Goal: Information Seeking & Learning: Find specific fact

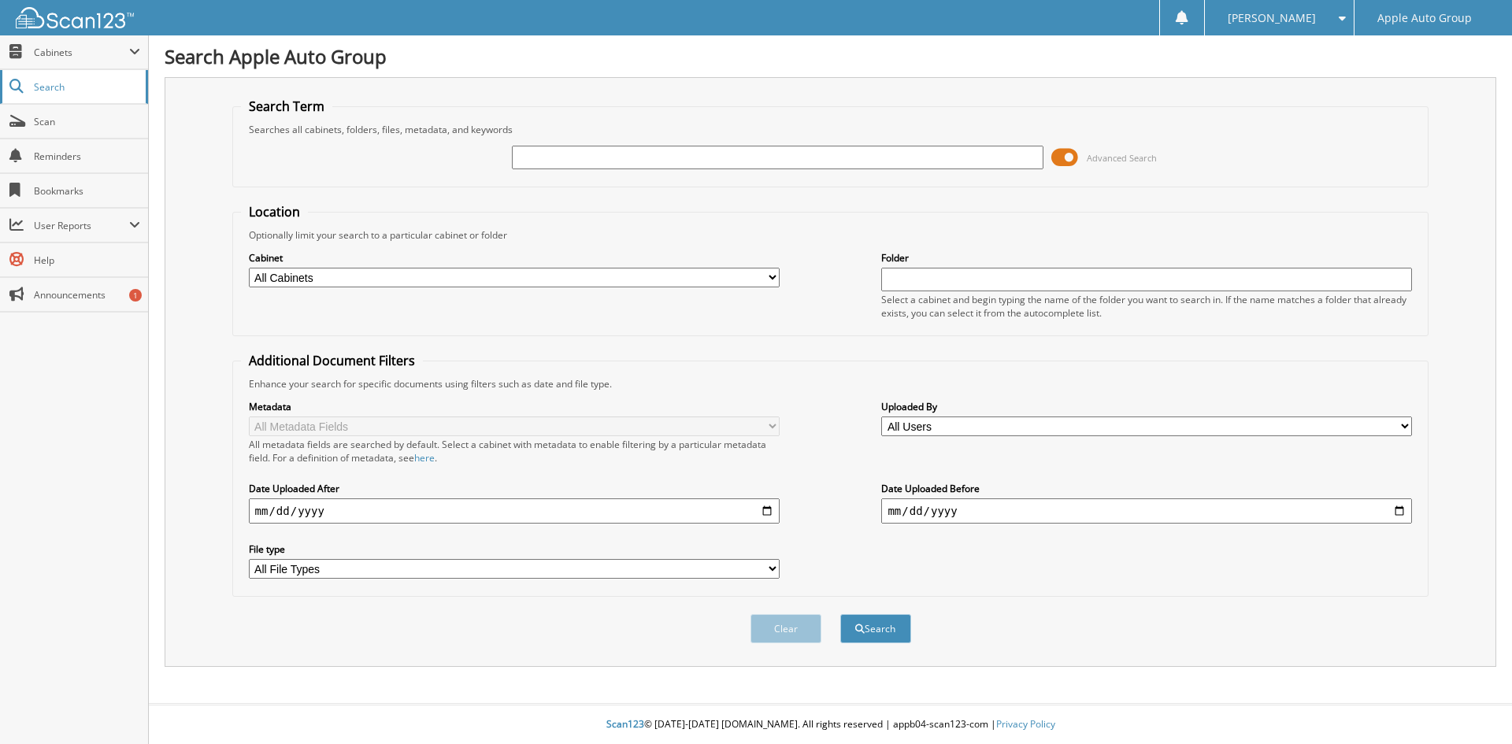
click at [45, 83] on span "Search" at bounding box center [86, 86] width 104 height 13
click at [624, 162] on input "text" at bounding box center [777, 158] width 531 height 24
type input "126512"
click at [840, 614] on button "Search" at bounding box center [875, 628] width 71 height 29
click at [83, 26] on img at bounding box center [75, 17] width 118 height 21
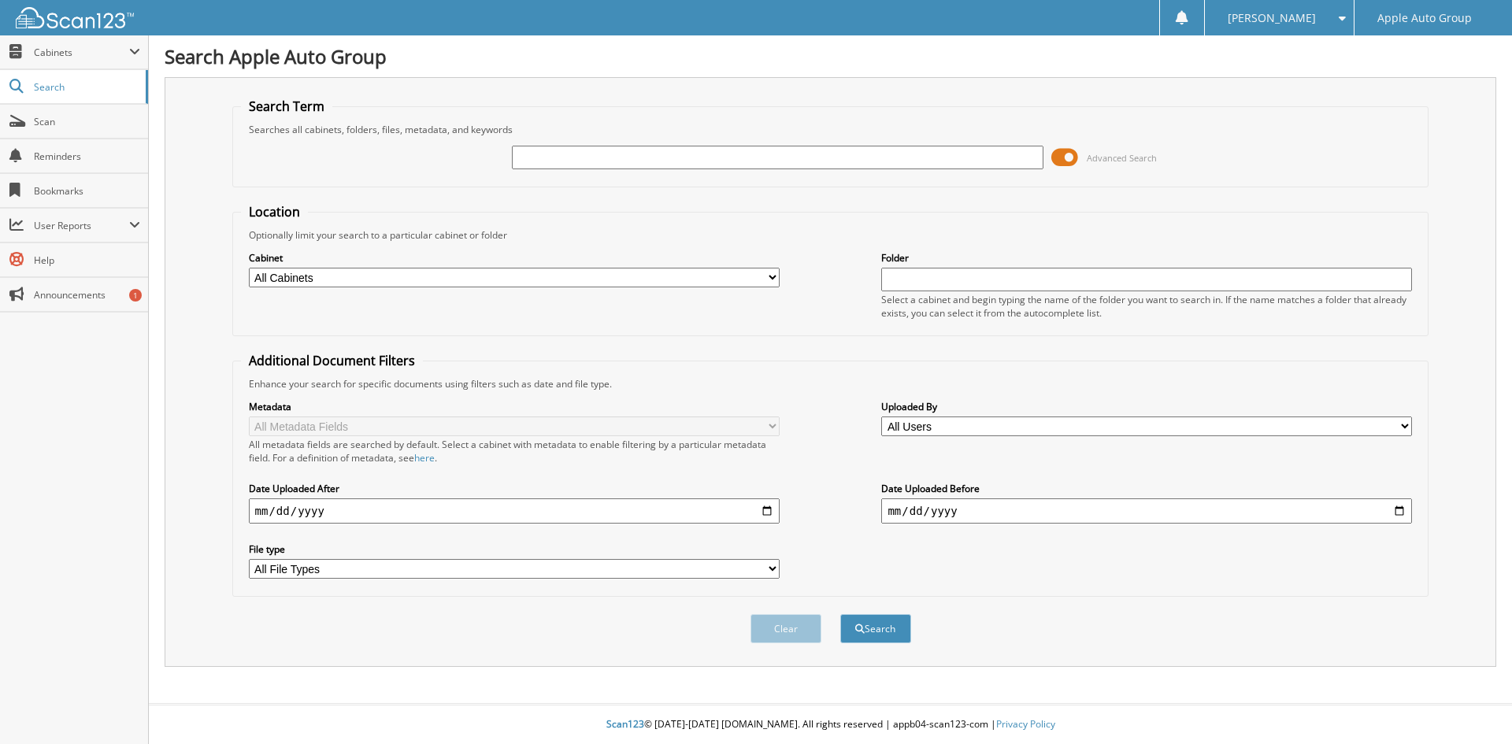
click at [597, 151] on input "text" at bounding box center [777, 158] width 531 height 24
type input "126512"
click at [840, 614] on button "Search" at bounding box center [875, 628] width 71 height 29
